Goal: Information Seeking & Learning: Learn about a topic

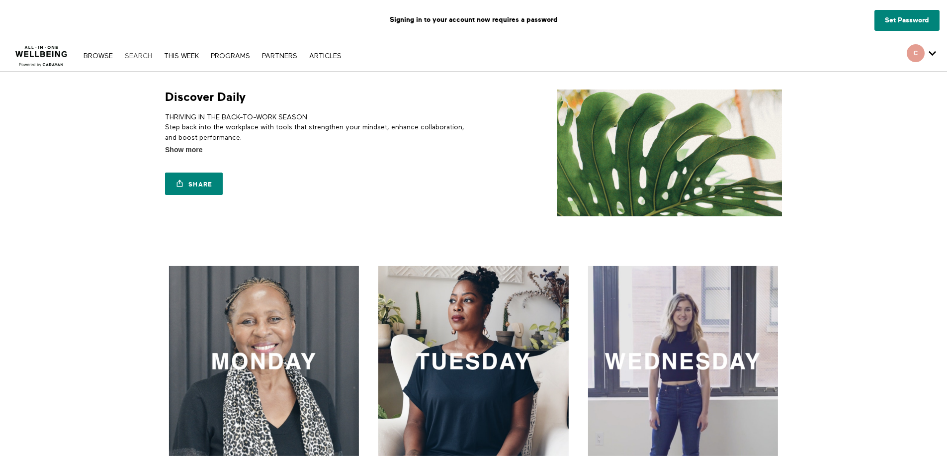
click at [137, 55] on link "Search" at bounding box center [138, 56] width 37 height 7
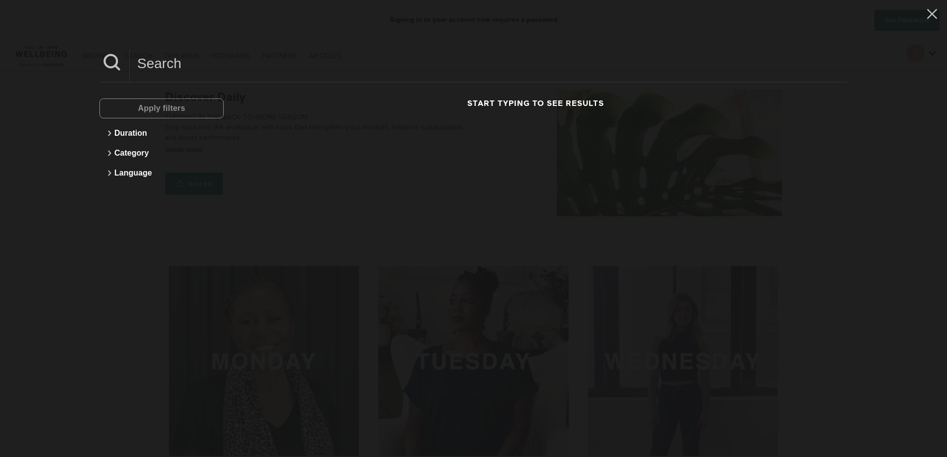
click at [157, 112] on div "Apply filters" at bounding box center [161, 108] width 124 height 20
click at [186, 66] on input at bounding box center [489, 63] width 718 height 27
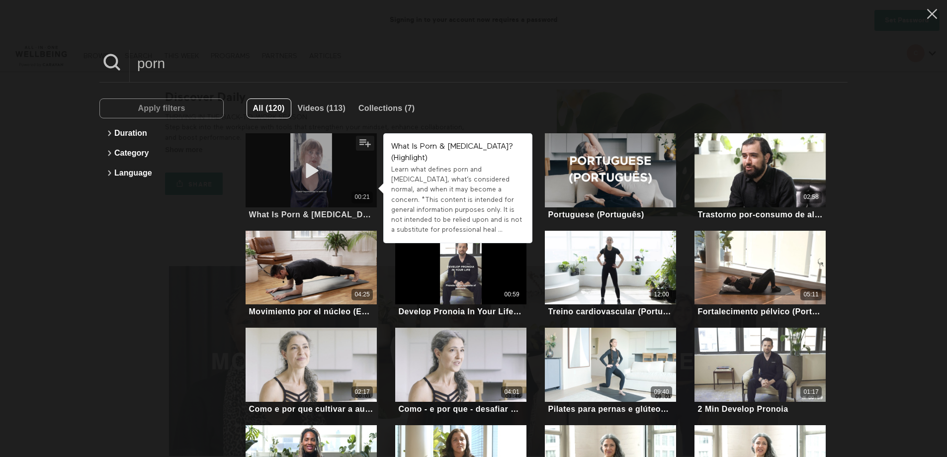
type input "porn"
click at [318, 188] on div "00:21" at bounding box center [311, 170] width 131 height 74
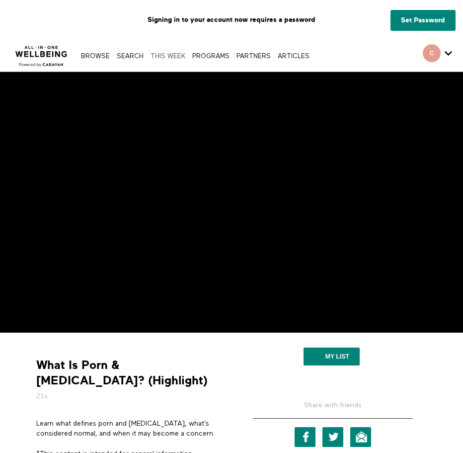
click at [174, 54] on link "THIS WEEK" at bounding box center [168, 56] width 40 height 6
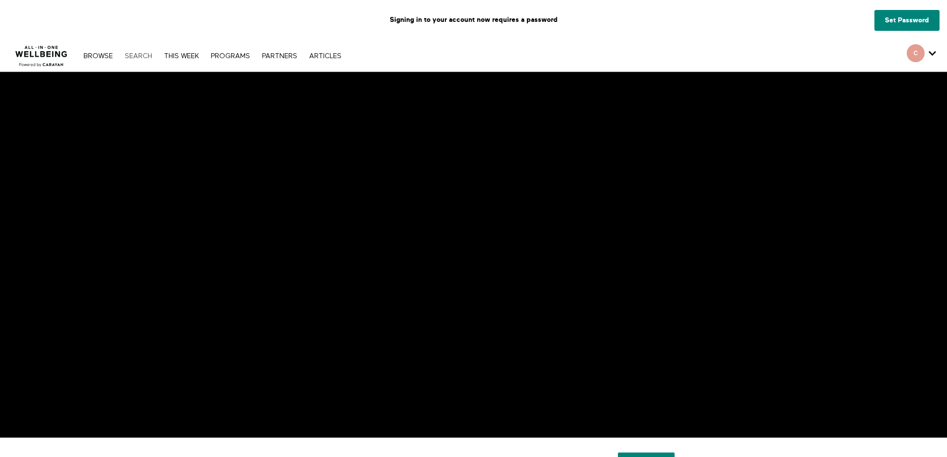
click at [131, 59] on link "Search" at bounding box center [138, 56] width 37 height 7
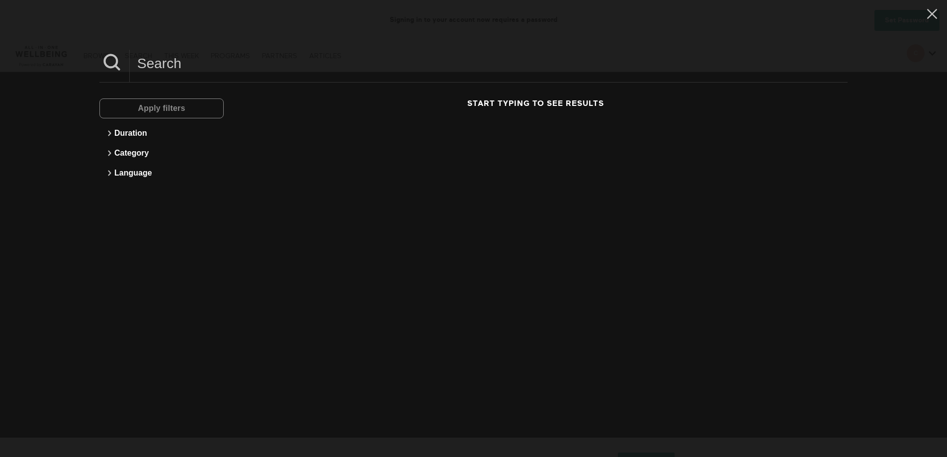
click at [163, 68] on input at bounding box center [489, 63] width 718 height 27
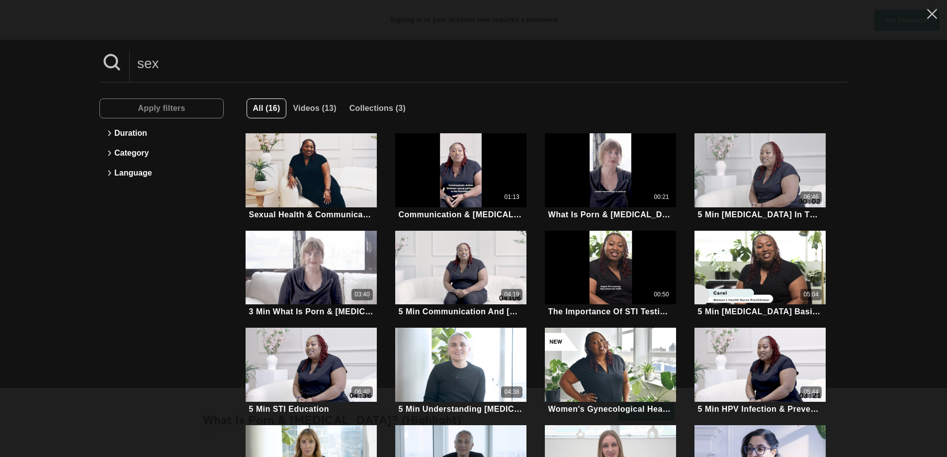
type input "sex"
click at [927, 11] on icon at bounding box center [932, 14] width 10 height 10
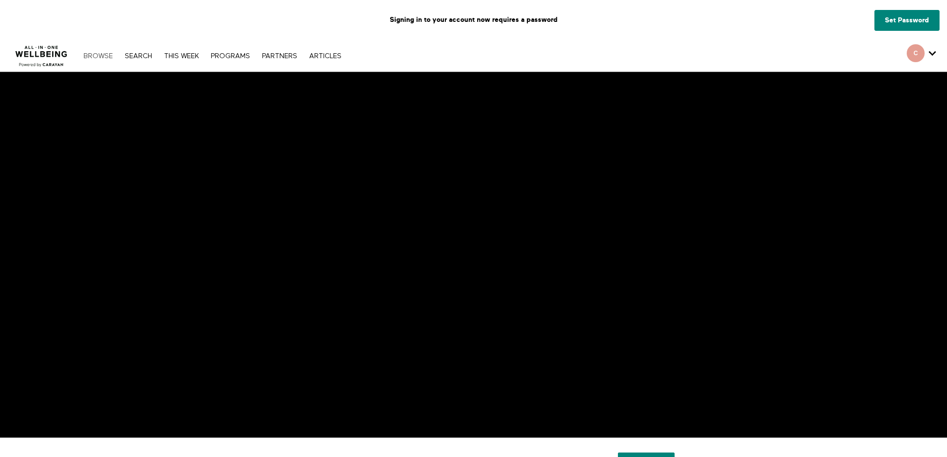
click at [94, 55] on link "Browse" at bounding box center [98, 56] width 39 height 7
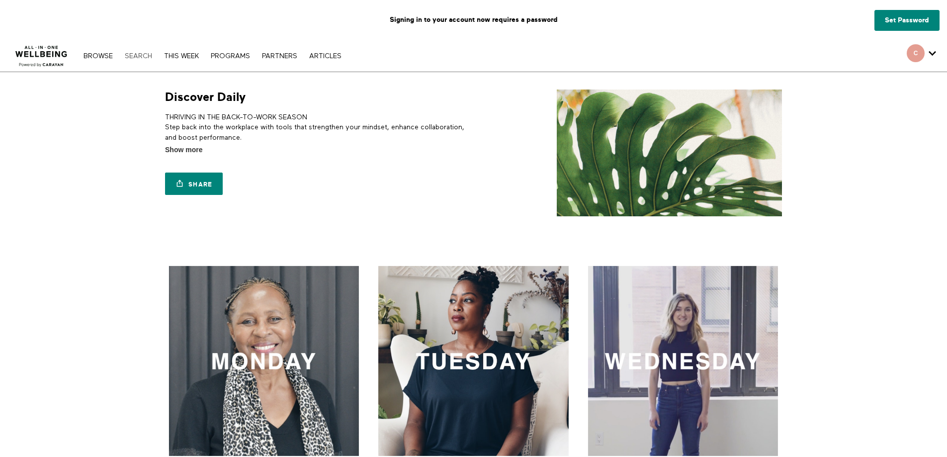
click at [131, 56] on link "Search" at bounding box center [138, 56] width 37 height 7
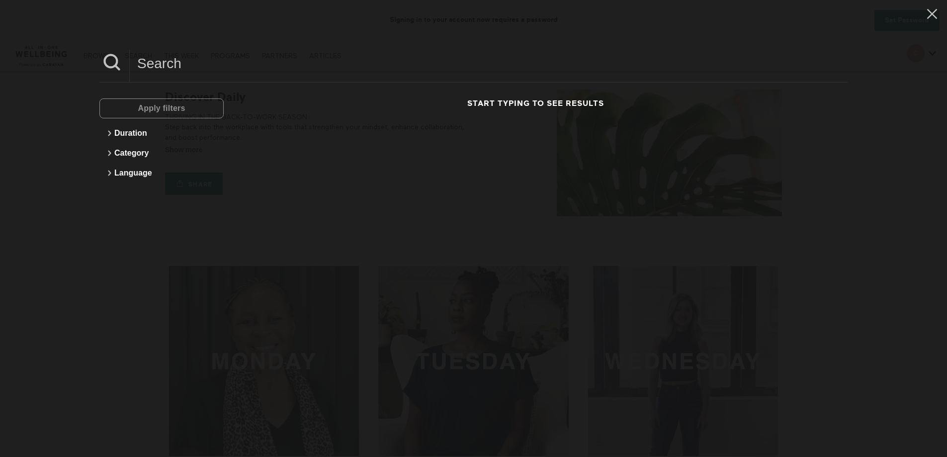
click at [165, 63] on input at bounding box center [489, 63] width 718 height 27
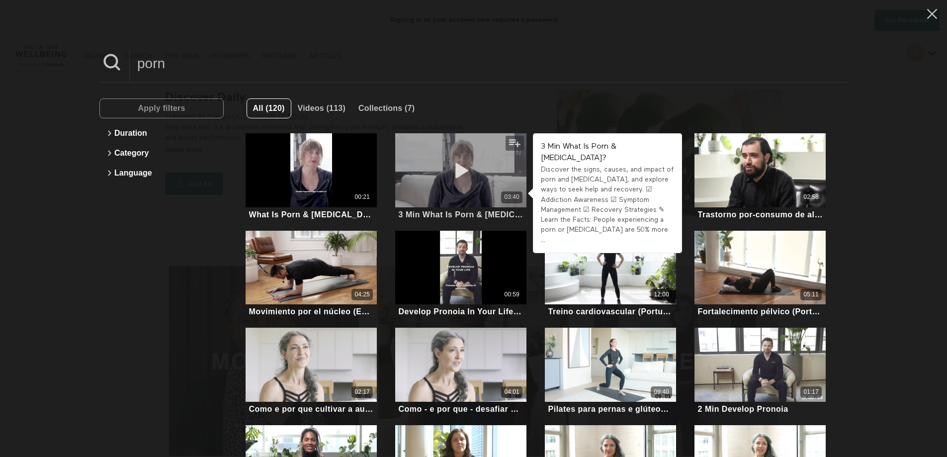
type input "porn"
click at [447, 202] on div "03:40" at bounding box center [460, 196] width 131 height 11
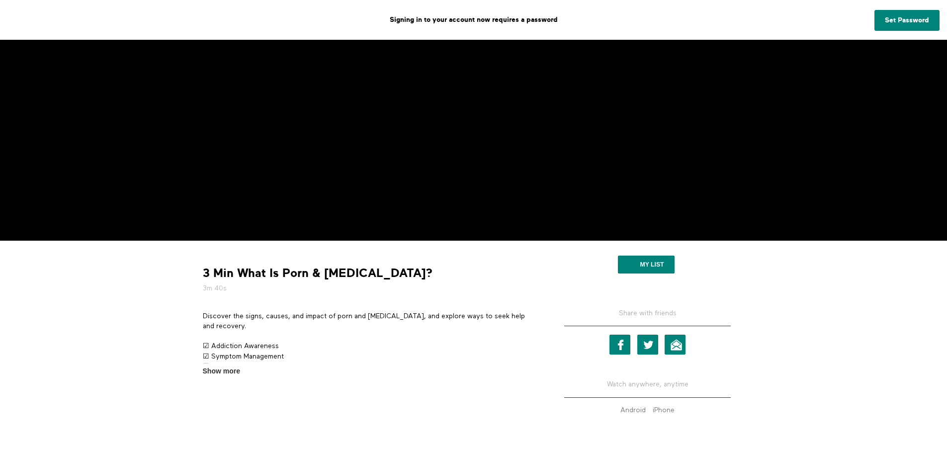
scroll to position [199, 0]
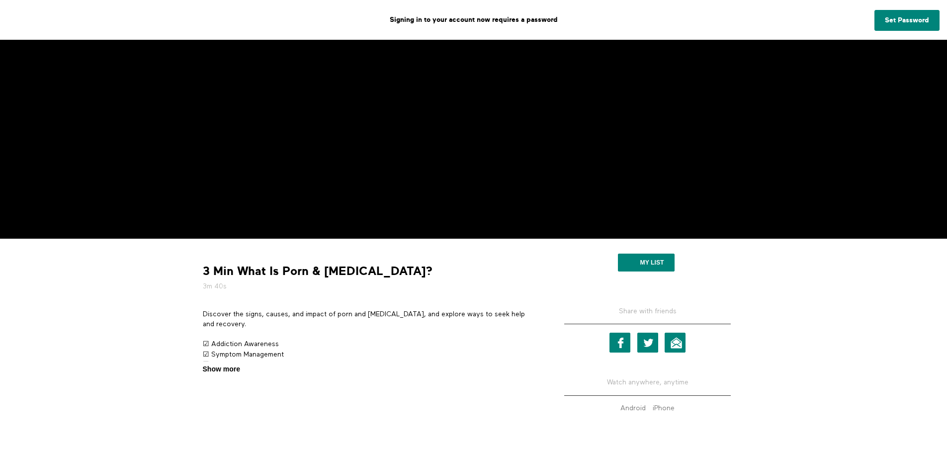
click at [226, 370] on span "Show more" at bounding box center [221, 369] width 37 height 10
click at [0, 0] on input "Show more Show less" at bounding box center [0, 0] width 0 height 0
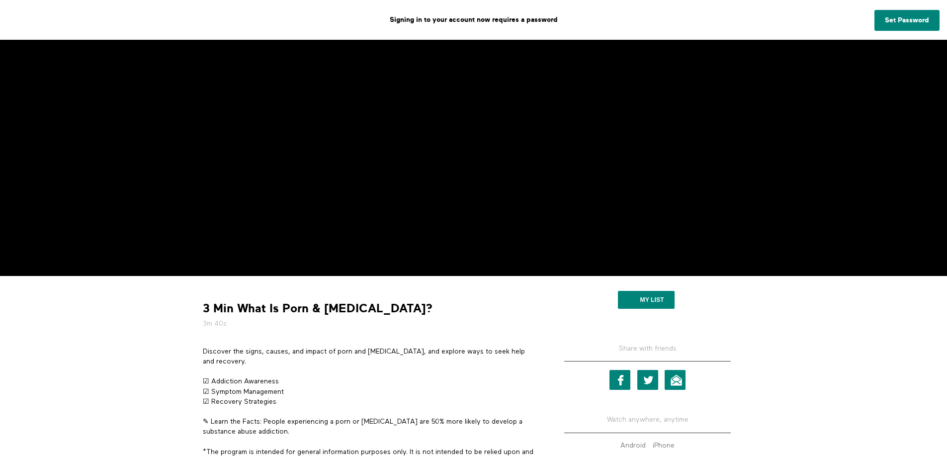
scroll to position [0, 0]
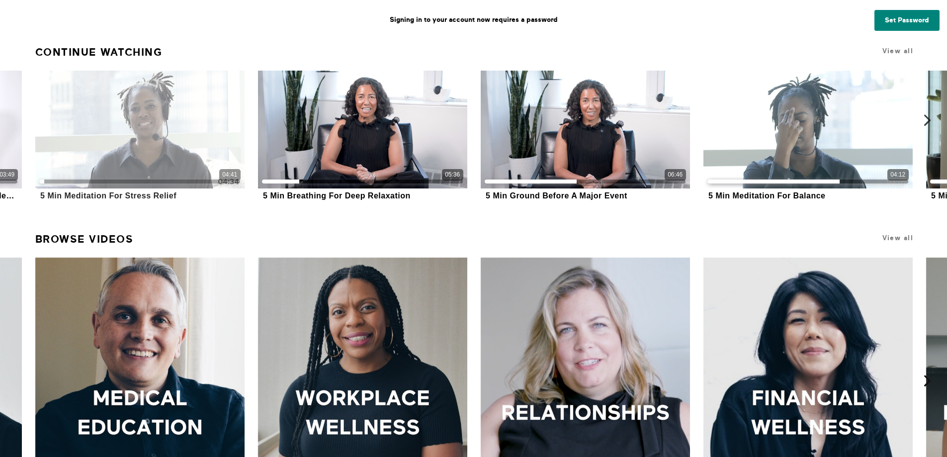
scroll to position [398, 0]
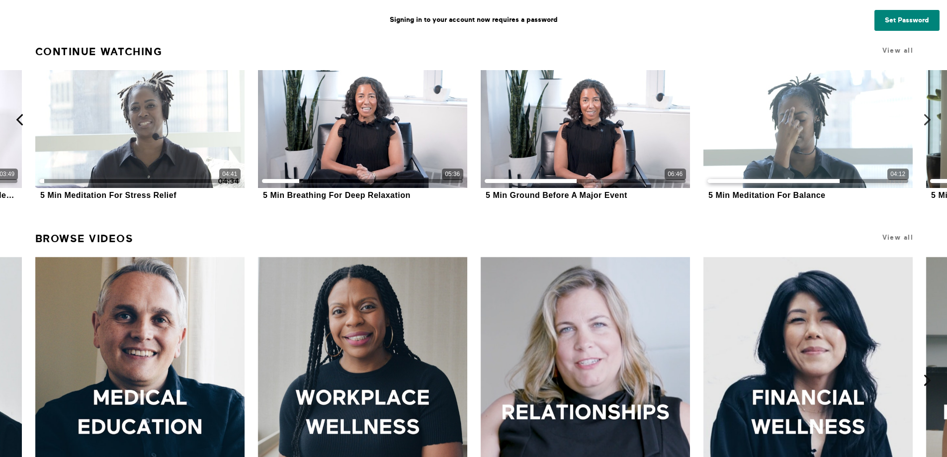
click at [19, 119] on icon at bounding box center [19, 120] width 12 height 12
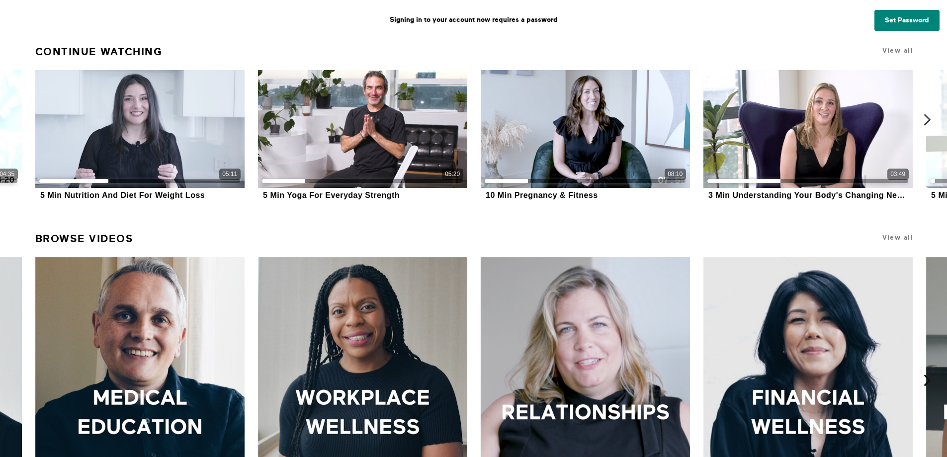
click at [928, 124] on icon at bounding box center [927, 120] width 12 height 12
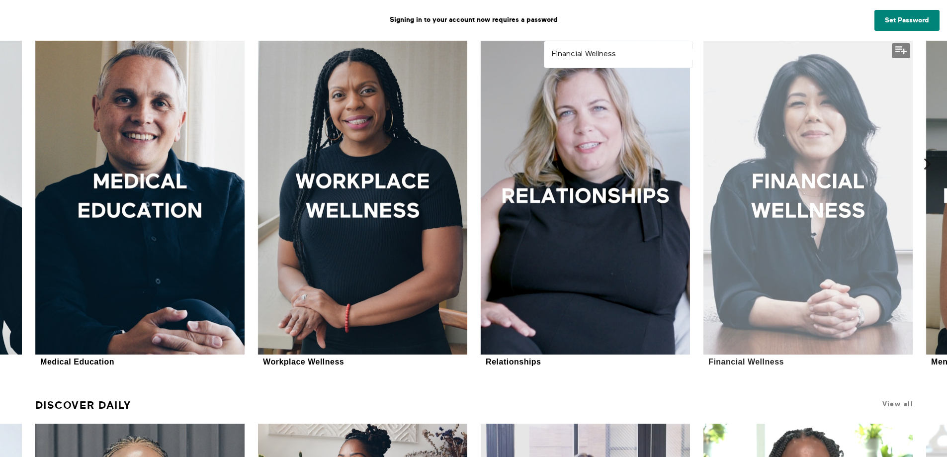
scroll to position [597, 0]
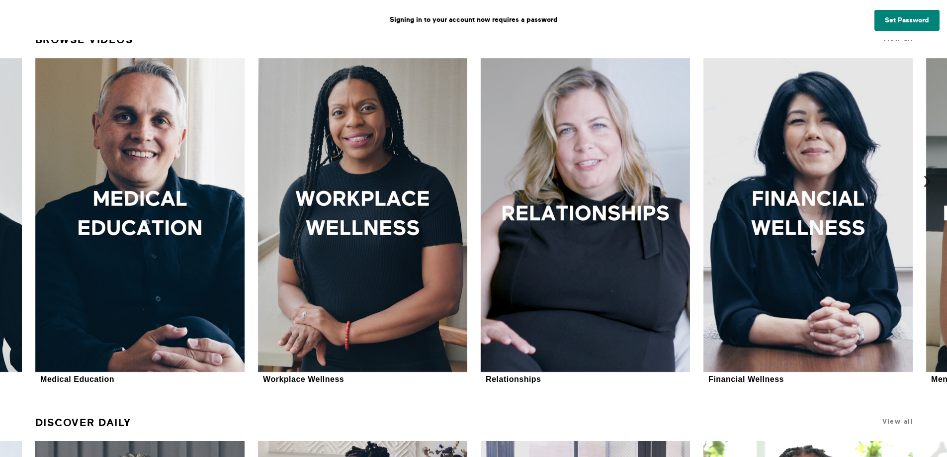
click at [923, 181] on icon at bounding box center [927, 181] width 12 height 12
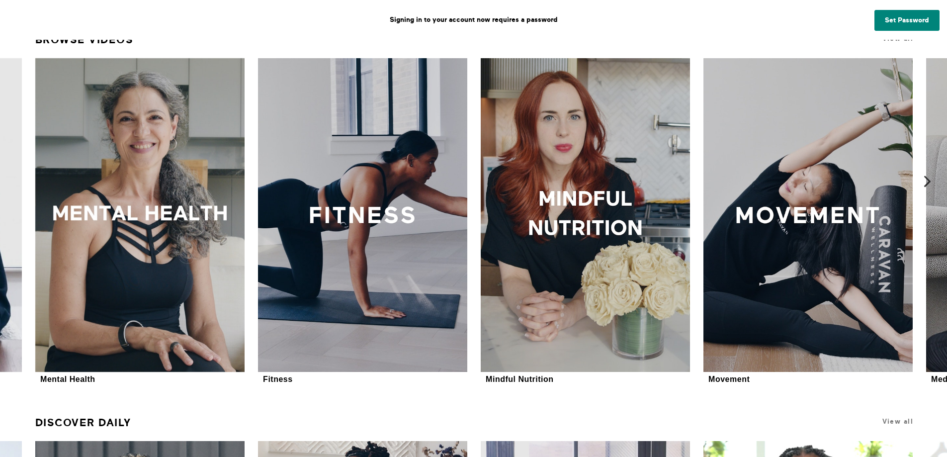
click at [929, 180] on icon at bounding box center [927, 181] width 12 height 12
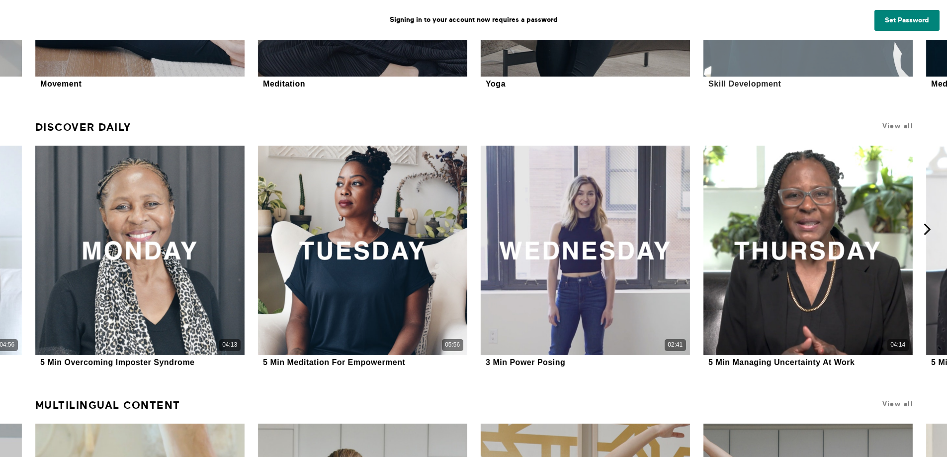
scroll to position [994, 0]
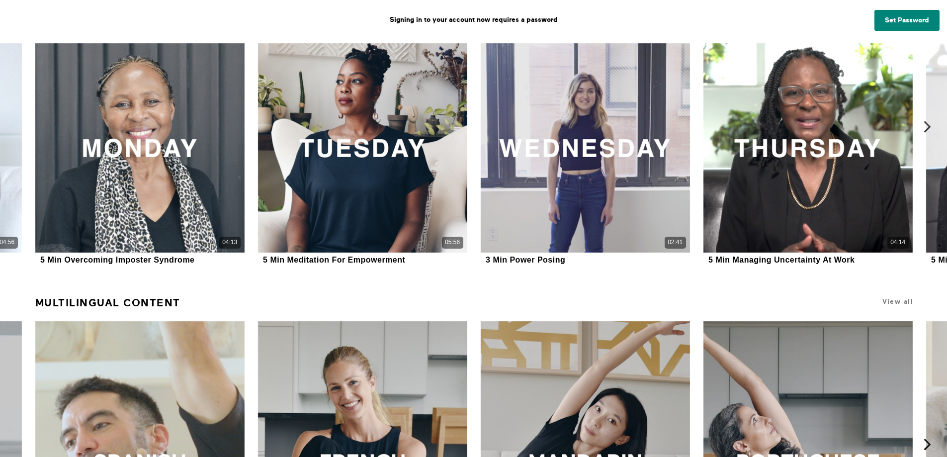
click at [929, 130] on icon at bounding box center [927, 127] width 12 height 12
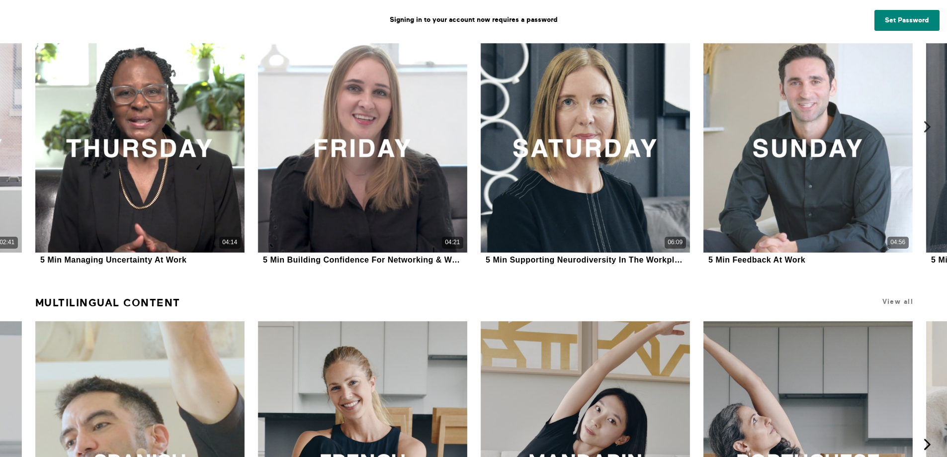
click at [929, 130] on icon at bounding box center [927, 127] width 12 height 12
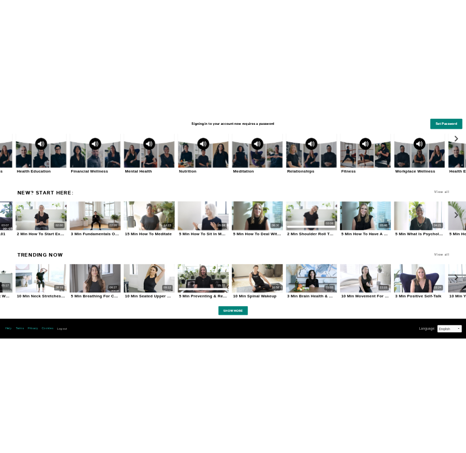
scroll to position [872, 0]
